Goal: Task Accomplishment & Management: Complete application form

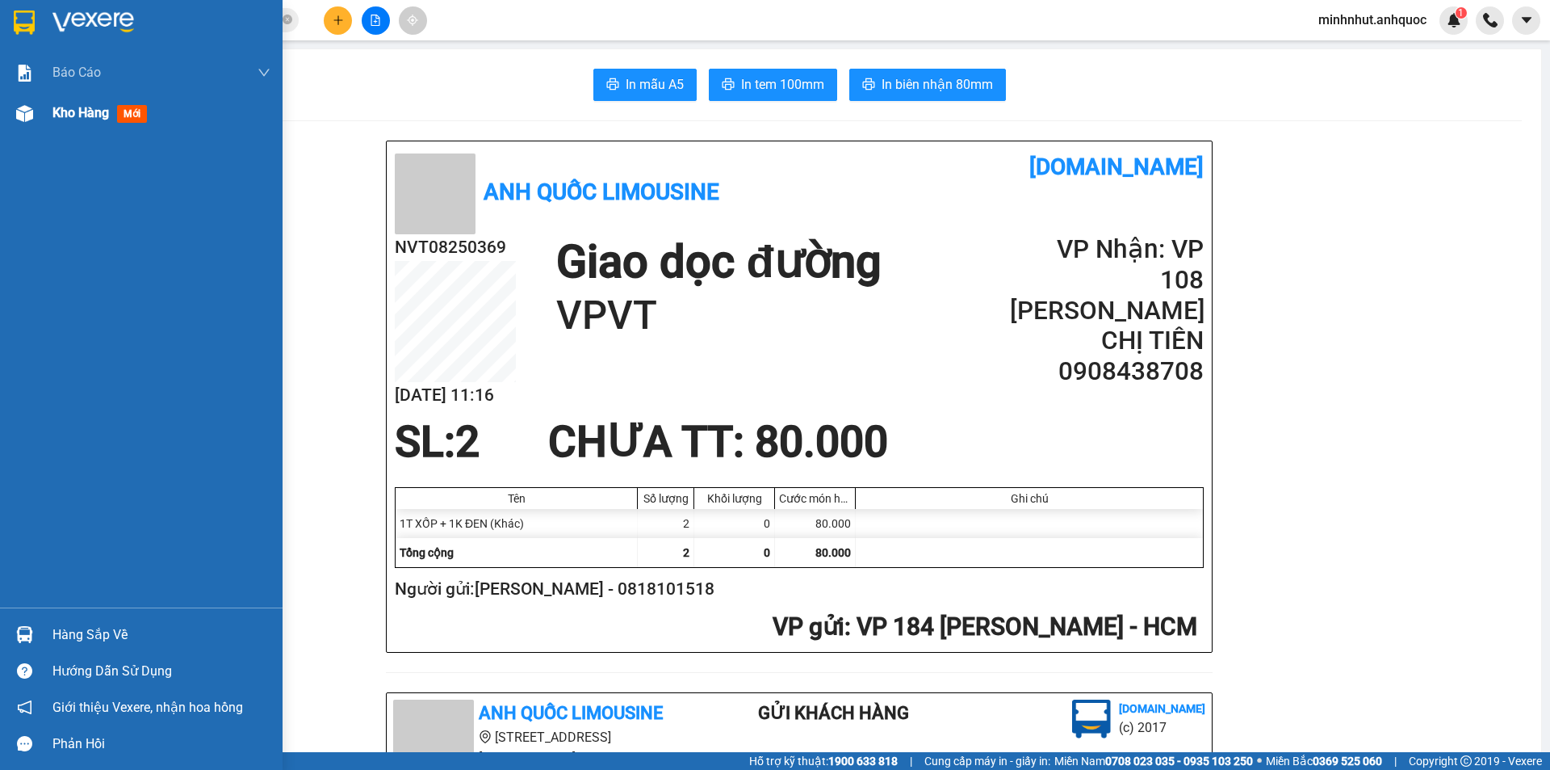
click at [57, 116] on span "Kho hàng" at bounding box center [80, 112] width 57 height 15
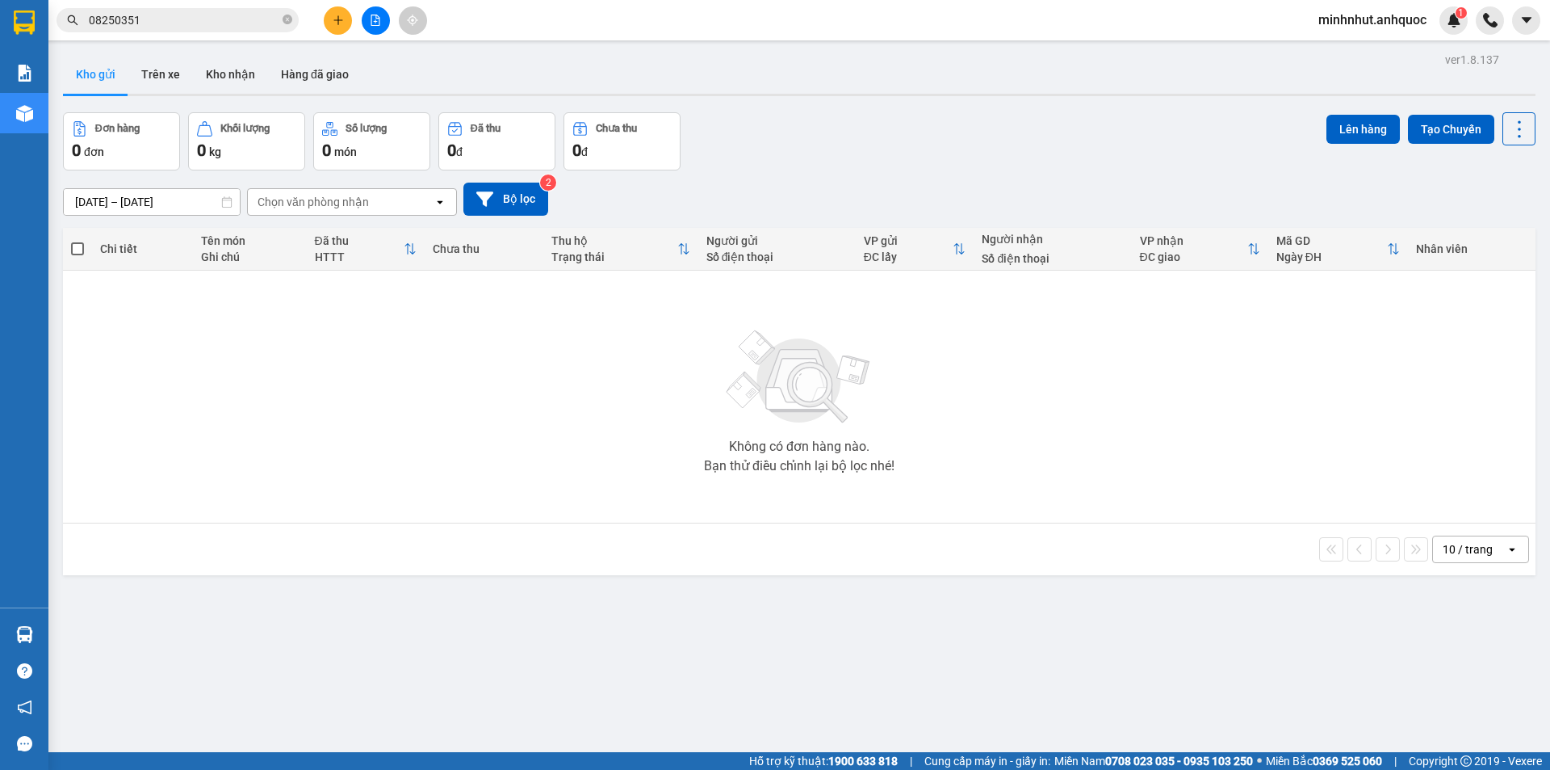
click at [109, 86] on button "Kho gửi" at bounding box center [95, 74] width 65 height 39
click at [100, 76] on button "Kho gửi" at bounding box center [95, 74] width 65 height 39
click at [337, 23] on icon "plus" at bounding box center [338, 20] width 11 height 11
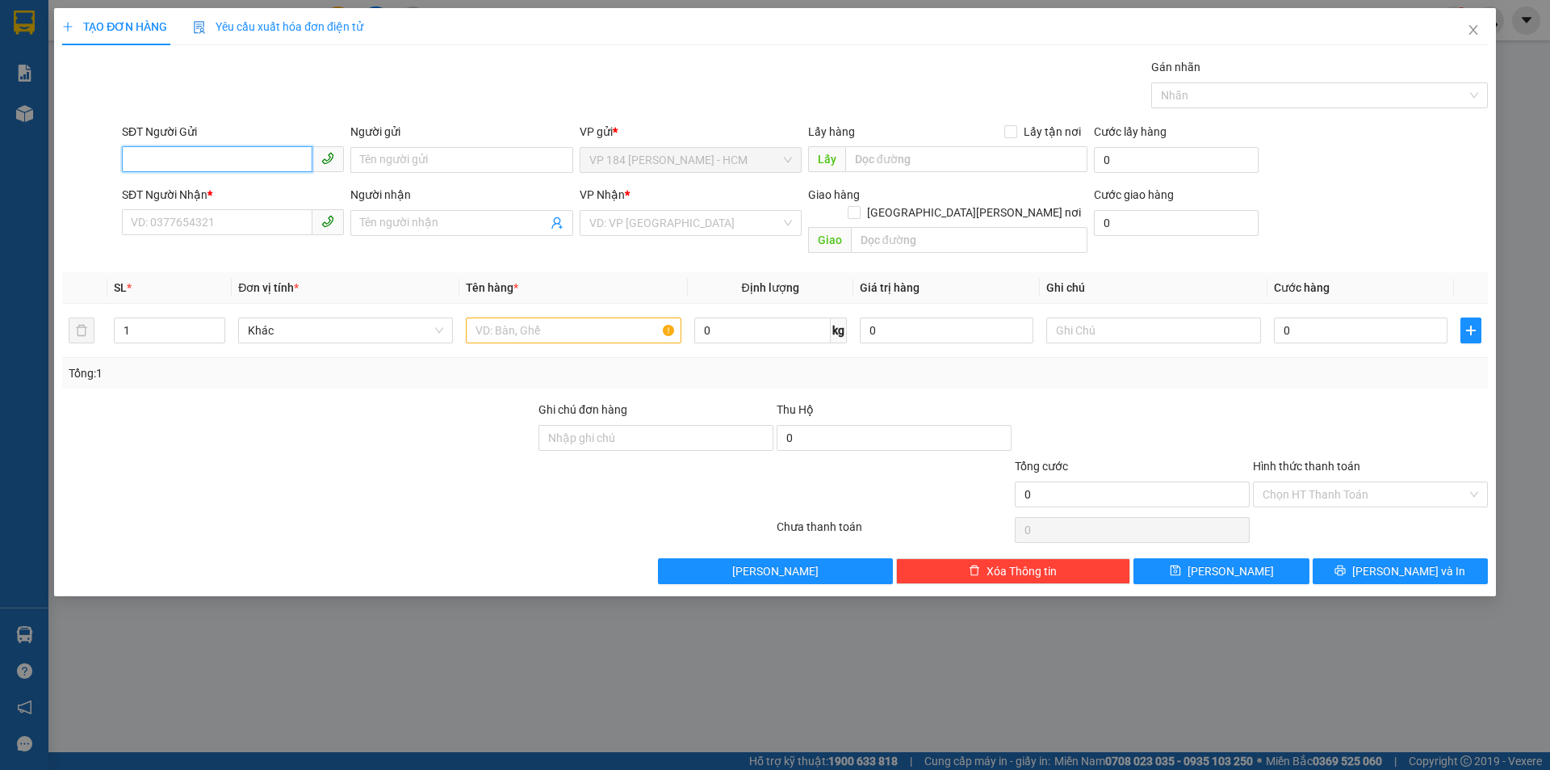
click at [251, 165] on input "SĐT Người Gửi" at bounding box center [217, 159] width 191 height 26
type input "0905671991"
click at [226, 191] on div "0905671991 - HOA" at bounding box center [233, 192] width 203 height 18
type input "HOA"
type input "0906726868"
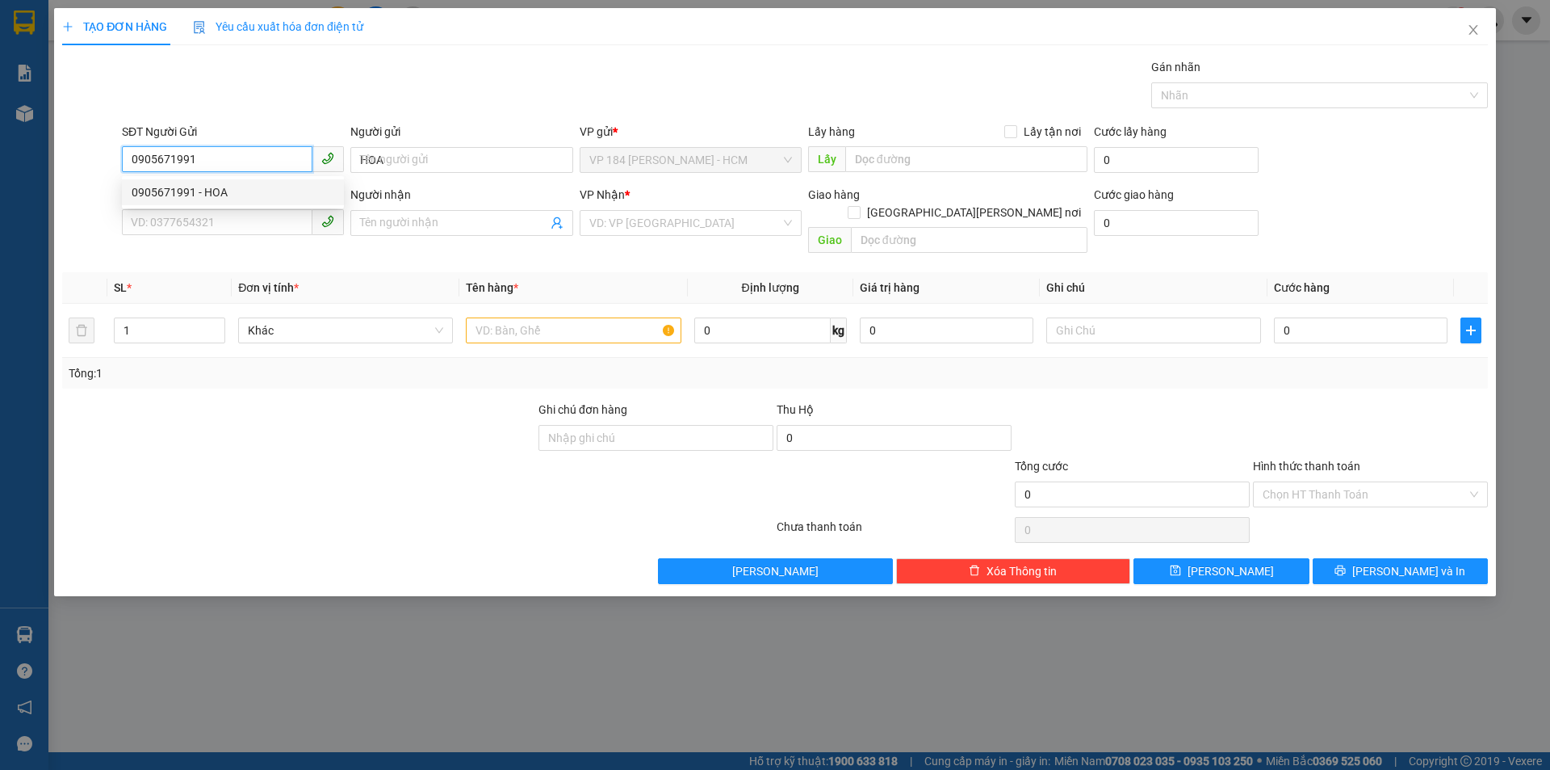
type input "NHUNG"
type input "VPVT"
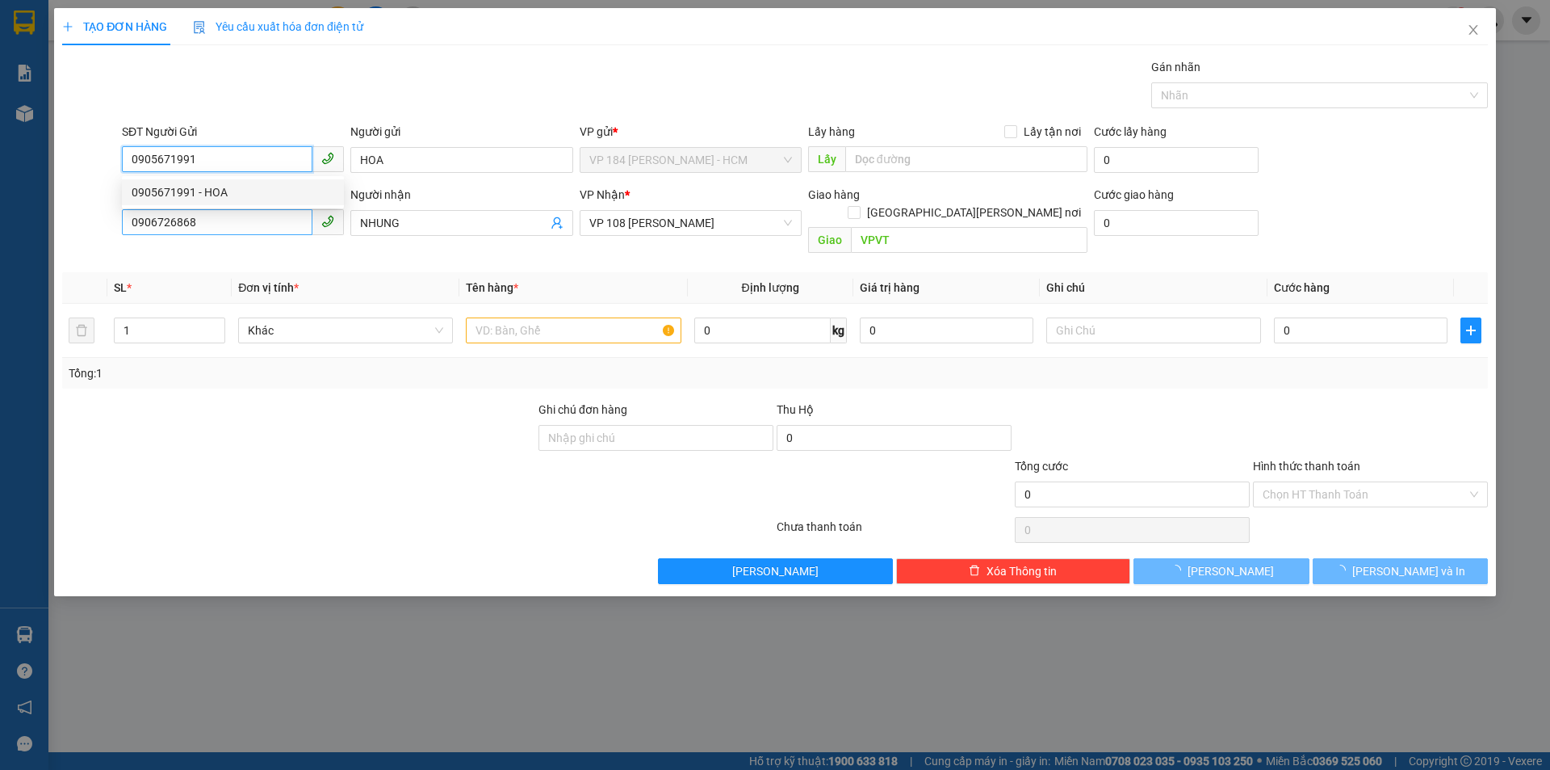
type input "30.000"
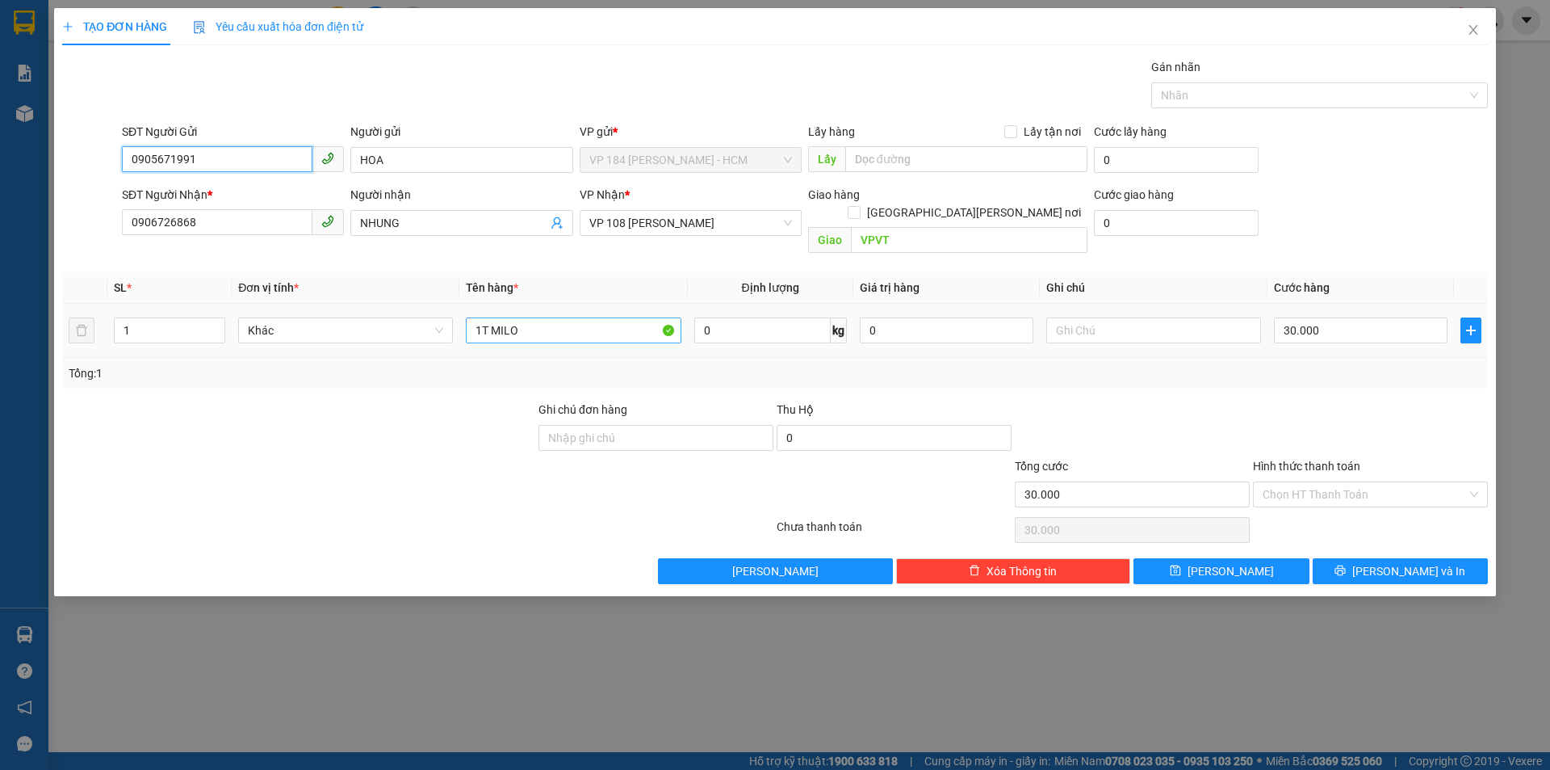
type input "0905671991"
click at [605, 317] on input "1T MILO" at bounding box center [573, 330] width 215 height 26
type input "1 BỊCH ĐỔ"
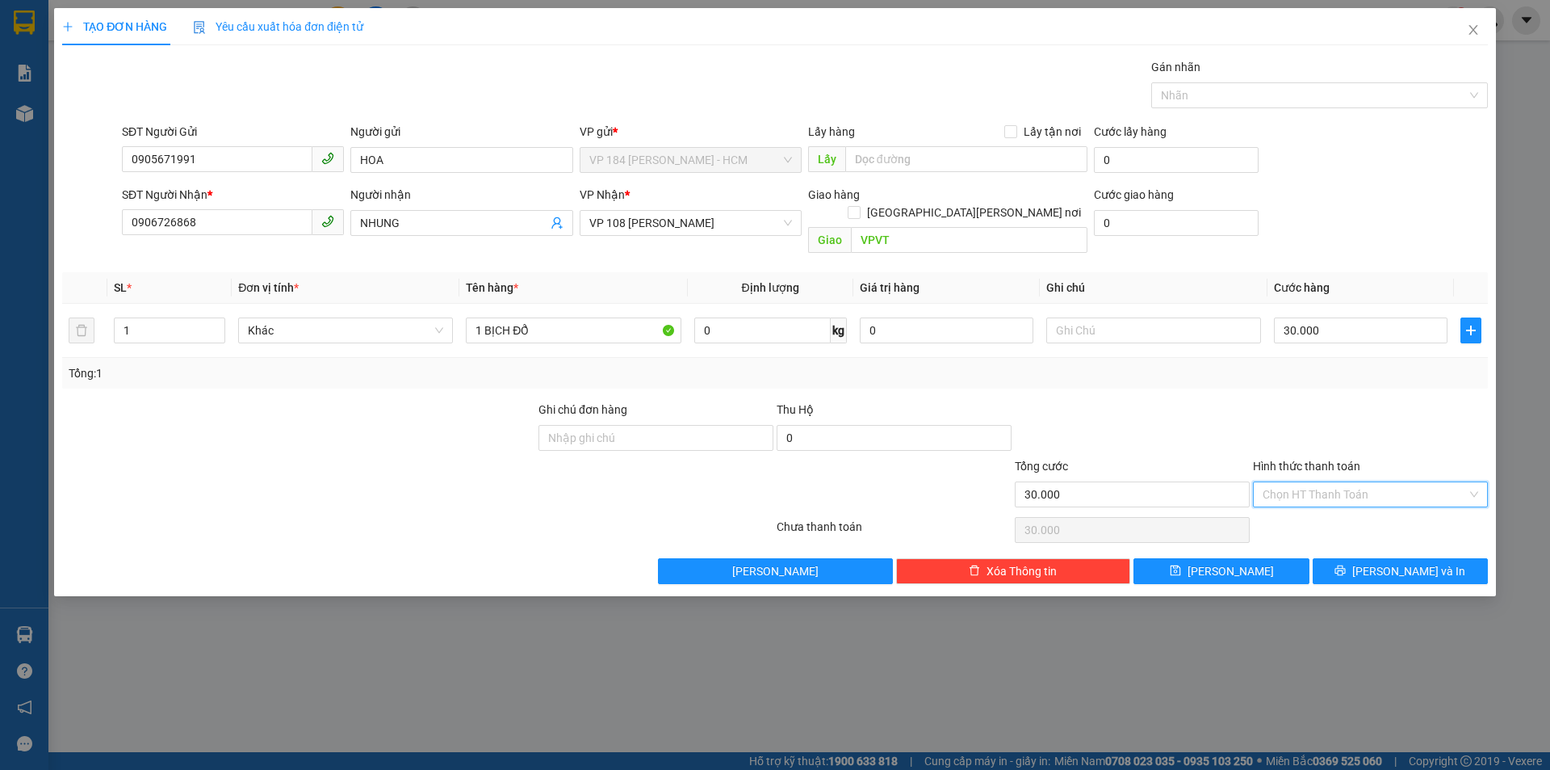
click at [1298, 482] on input "Hình thức thanh toán" at bounding box center [1365, 494] width 204 height 24
click at [1306, 517] on div "Tại văn phòng" at bounding box center [1371, 509] width 216 height 18
type input "0"
click at [1143, 319] on input "text" at bounding box center [1153, 330] width 215 height 26
click at [1098, 317] on input "SCB" at bounding box center [1153, 330] width 215 height 26
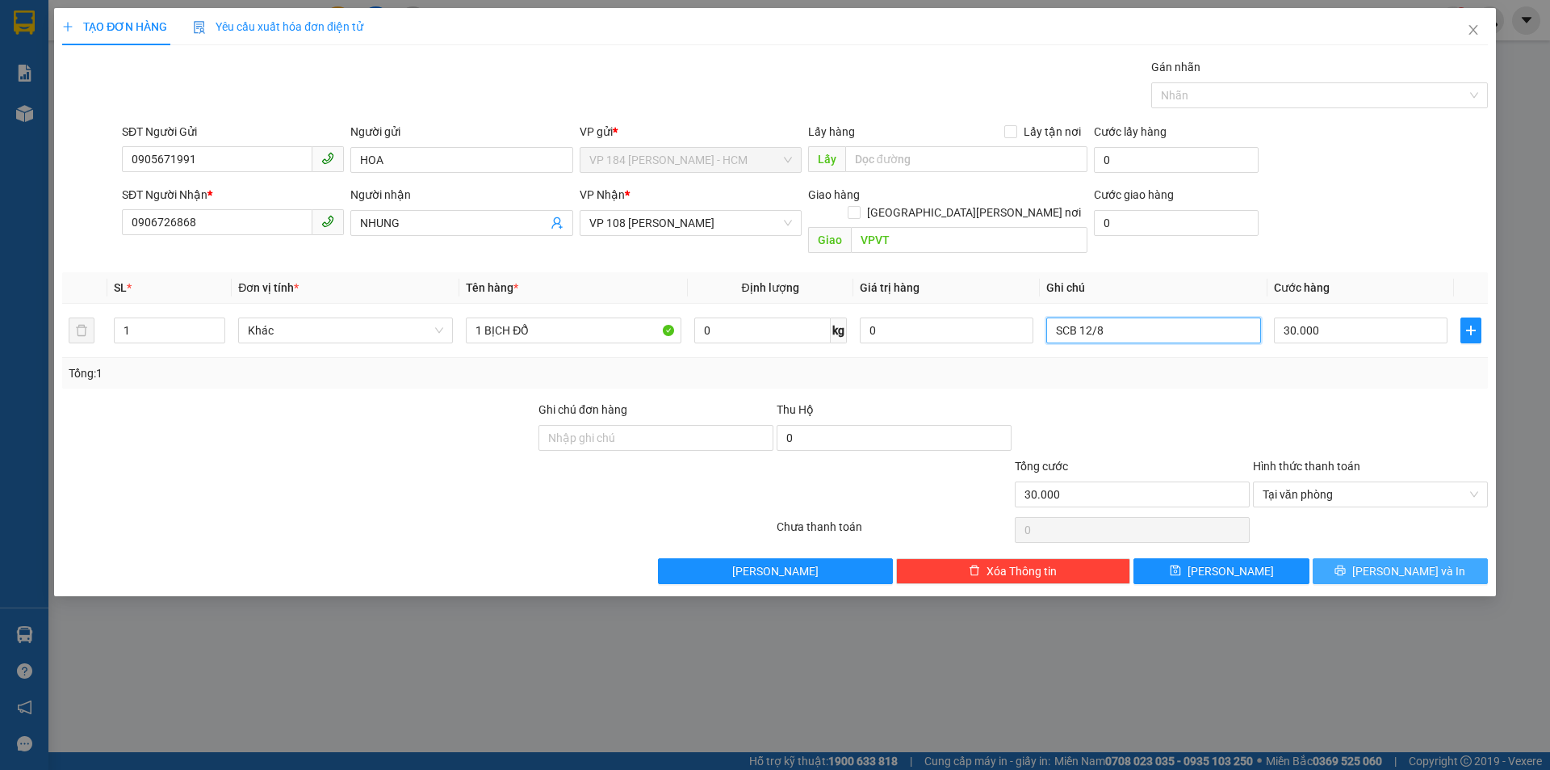
type input "SCB 12/8"
click at [1359, 558] on button "Lưu và In" at bounding box center [1400, 571] width 175 height 26
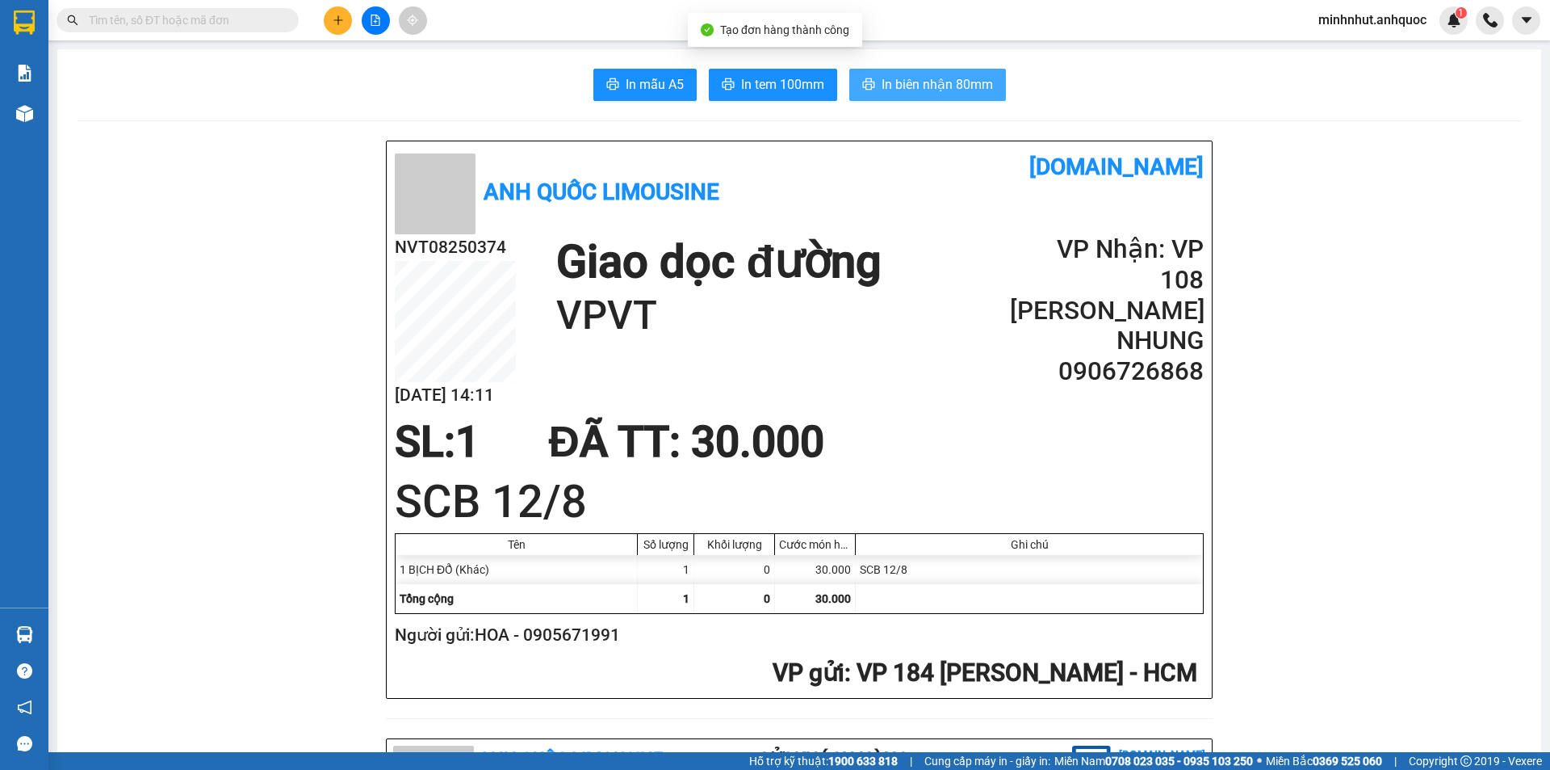
click at [929, 71] on button "In biên nhận 80mm" at bounding box center [927, 85] width 157 height 32
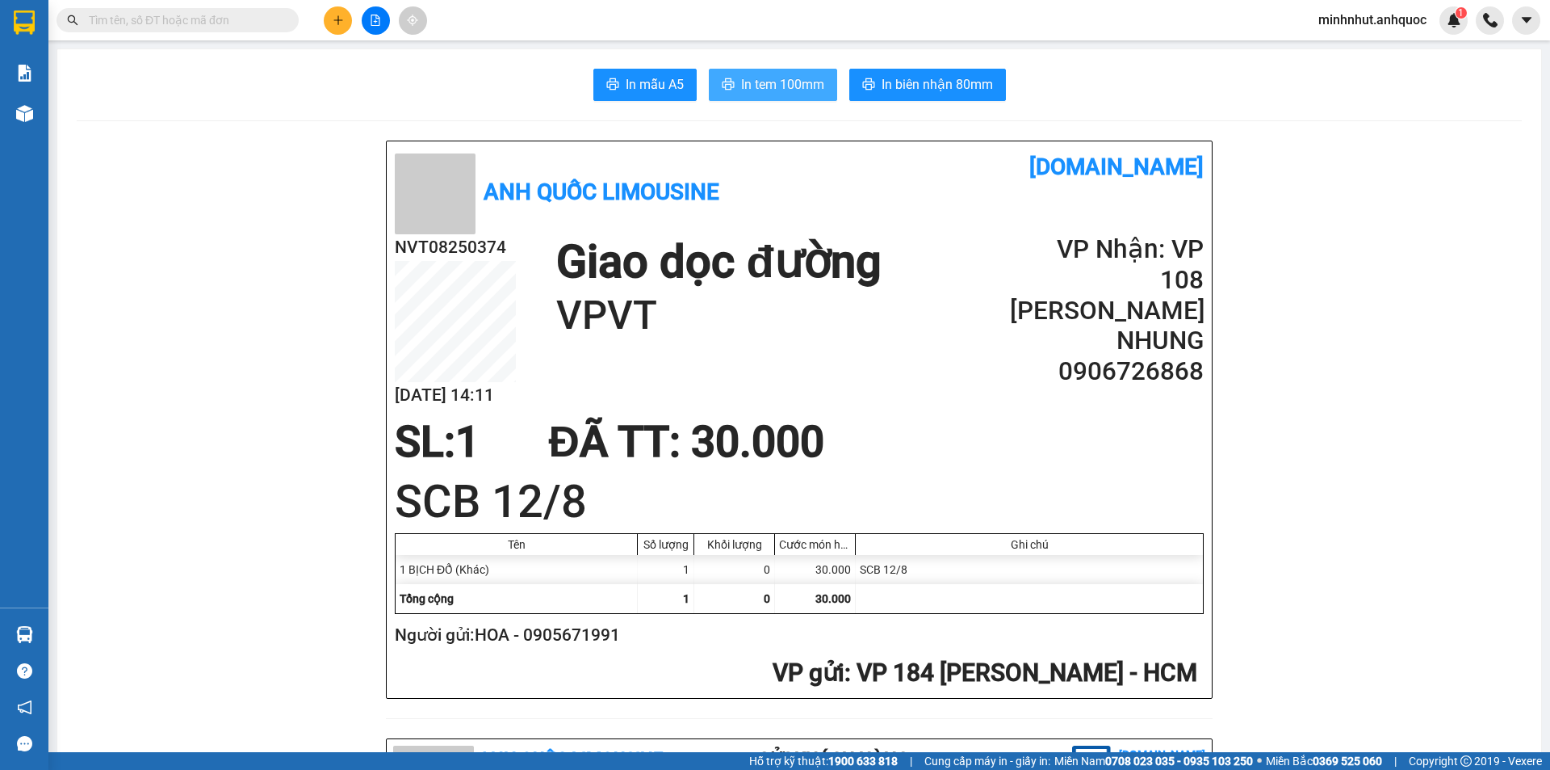
click at [782, 93] on span "In tem 100mm" at bounding box center [782, 84] width 83 height 20
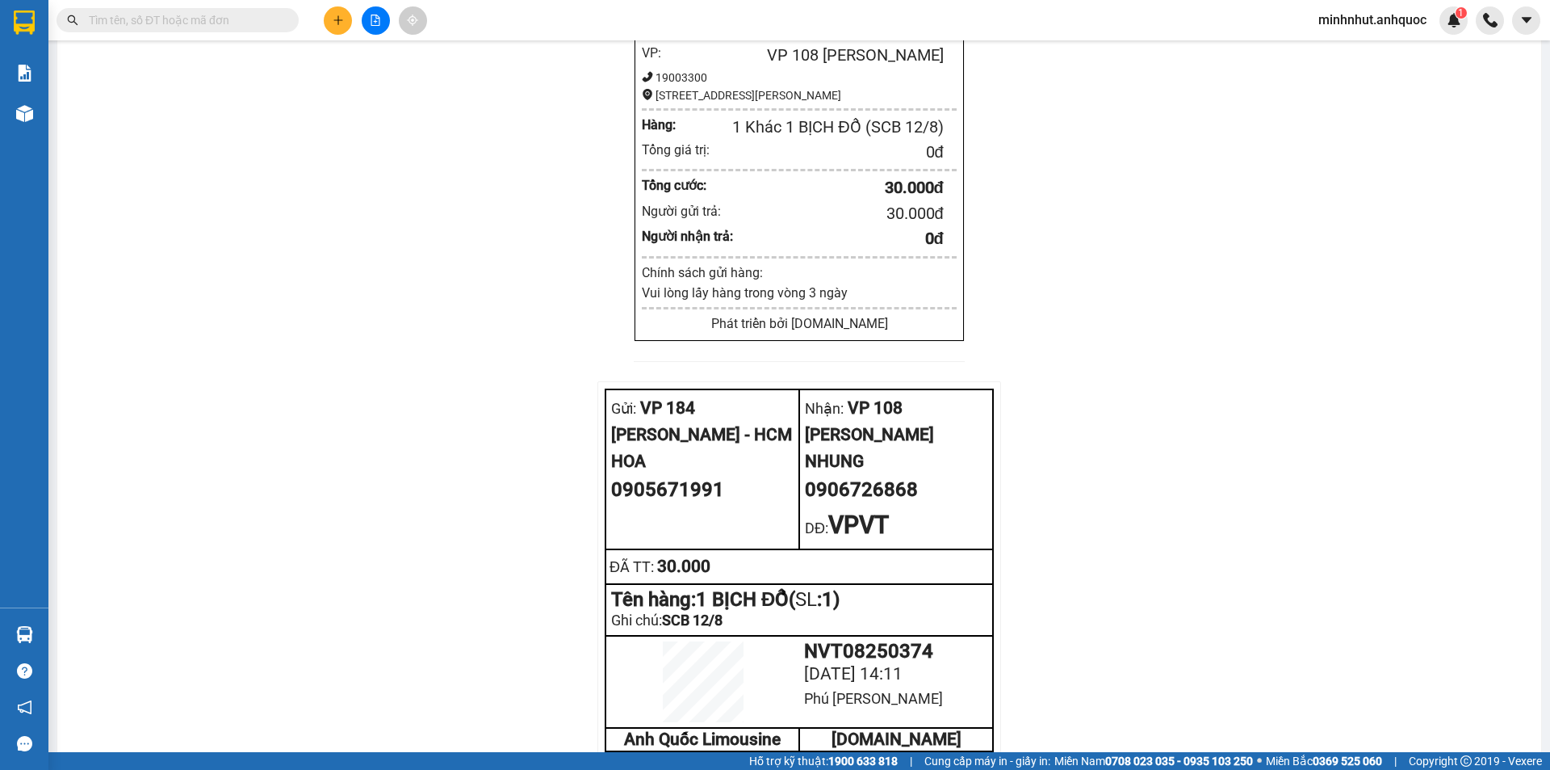
scroll to position [2422, 0]
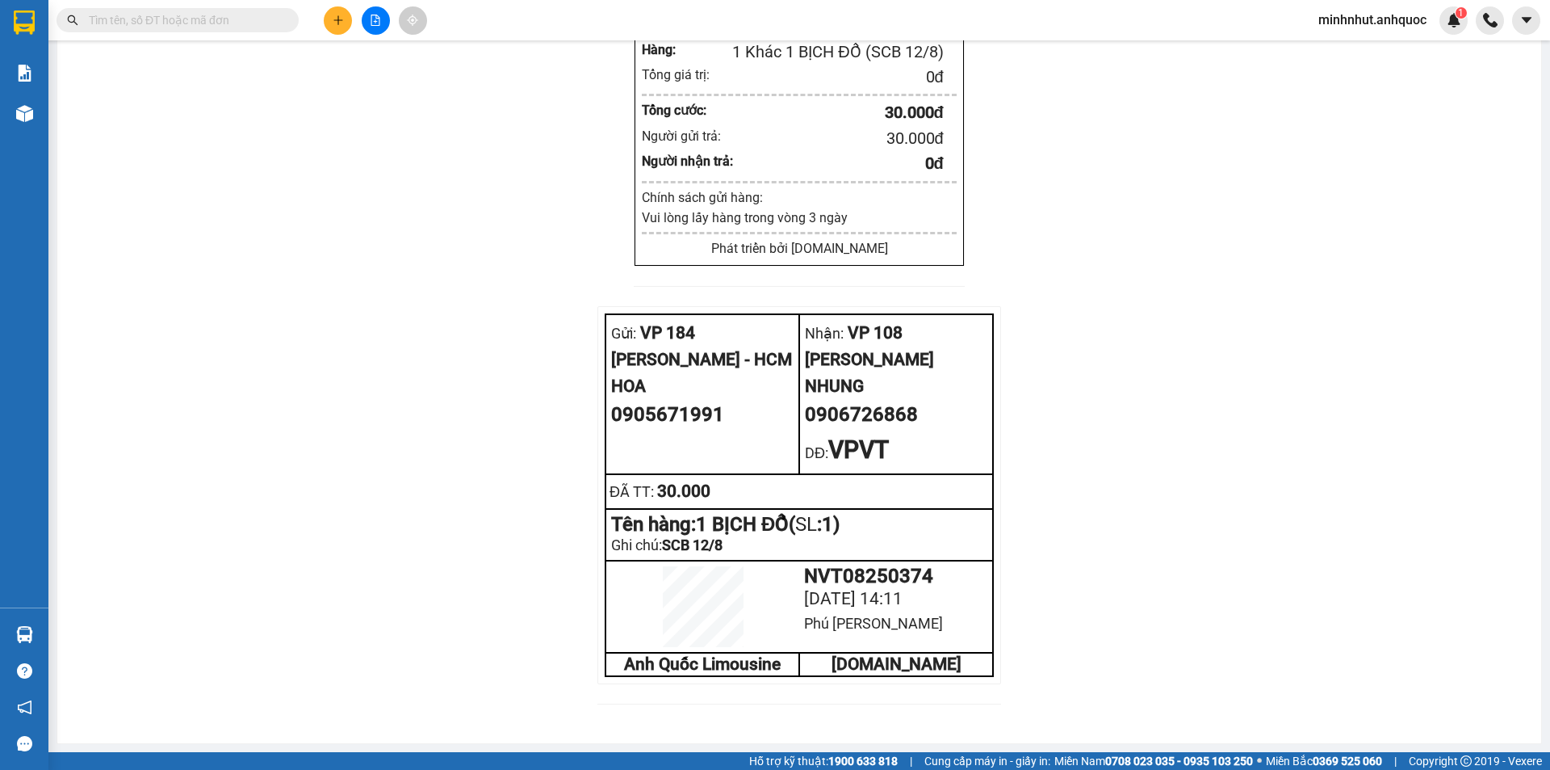
click at [915, 395] on div "NHUNG" at bounding box center [896, 386] width 182 height 27
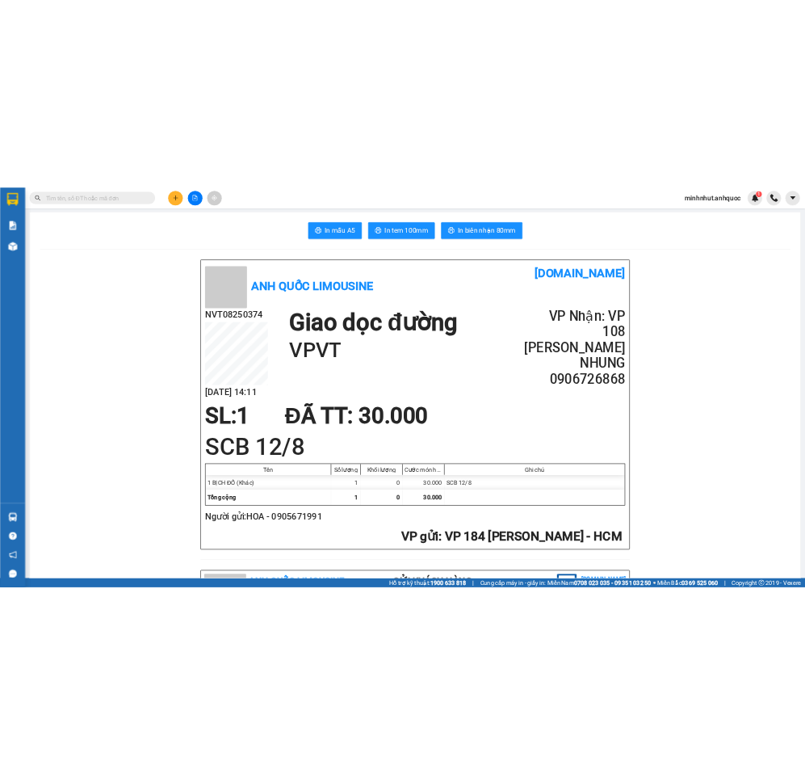
scroll to position [0, 0]
